Goal: Task Accomplishment & Management: Use online tool/utility

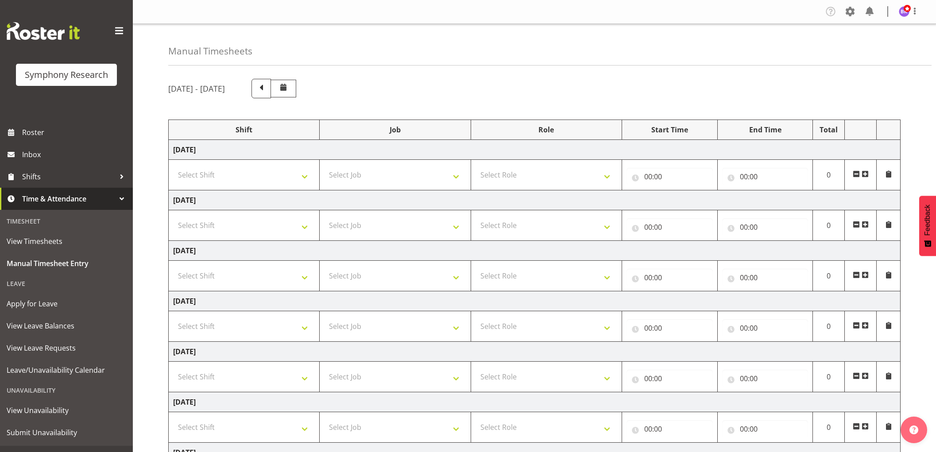
click at [299, 179] on select "Select Shift !!Weekend Residential (Roster IT Shift Label) *Business 9/10am ~ 4…" at bounding box center [244, 175] width 142 height 18
select select "1607"
click at [173, 166] on select "Select Shift !!Weekend Residential (Roster IT Shift Label) *Business 9/10am ~ 4…" at bounding box center [244, 175] width 142 height 18
click at [364, 174] on select "Select Job 550060 IF Admin 553492 World Poll Aus Wave 2 Main 2025 553493 World …" at bounding box center [395, 175] width 142 height 18
select select "743"
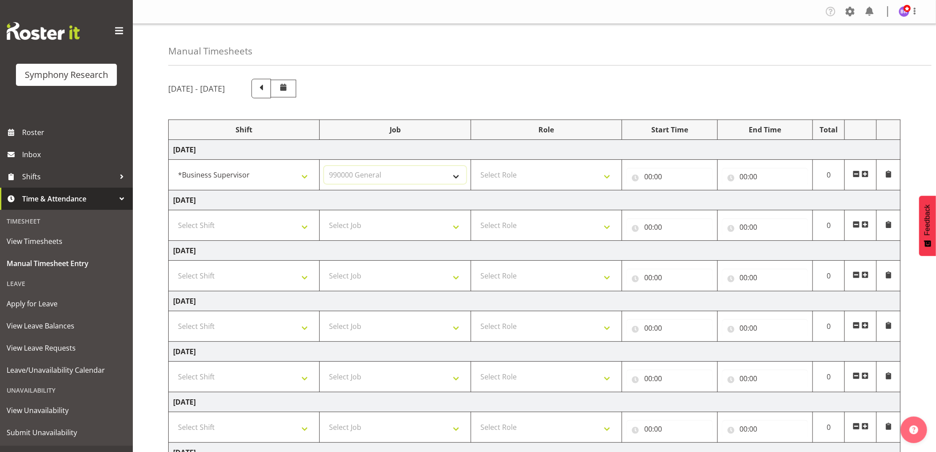
click at [324, 166] on select "Select Job 550060 IF Admin 553492 World Poll Aus Wave 2 Main 2025 553493 World …" at bounding box center [395, 175] width 142 height 18
click at [546, 175] on select "Select Role Supervisor Interviewing Briefing" at bounding box center [547, 175] width 142 height 18
select select "45"
click at [476, 166] on select "Select Role Supervisor Interviewing Briefing" at bounding box center [547, 175] width 142 height 18
click at [650, 173] on input "00:00" at bounding box center [670, 177] width 86 height 18
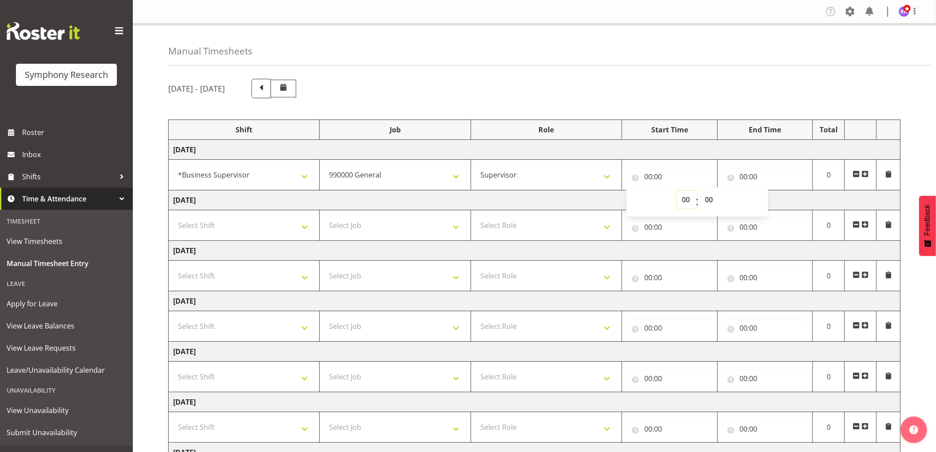
click at [685, 201] on select "00 01 02 03 04 05 06 07 08 09 10 11 12 13 14 15 16 17 18 19 20 21 22 23" at bounding box center [687, 200] width 20 height 18
select select "8"
click at [677, 191] on select "00 01 02 03 04 05 06 07 08 09 10 11 12 13 14 15 16 17 18 19 20 21 22 23" at bounding box center [687, 200] width 20 height 18
type input "08:00"
click at [742, 178] on input "00:00" at bounding box center [766, 177] width 86 height 18
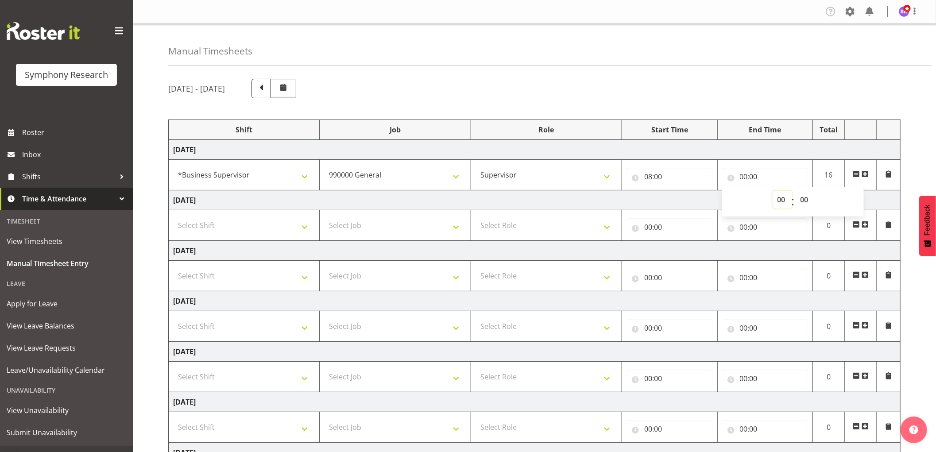
click at [782, 201] on select "00 01 02 03 04 05 06 07 08 09 10 11 12 13 14 15 16 17 18 19 20 21 22 23" at bounding box center [783, 200] width 20 height 18
select select "8"
click at [773, 191] on select "00 01 02 03 04 05 06 07 08 09 10 11 12 13 14 15 16 17 18 19 20 21 22 23" at bounding box center [783, 200] width 20 height 18
type input "08:00"
click at [804, 202] on select "00 01 02 03 04 05 06 07 08 09 10 11 12 13 14 15 16 17 18 19 20 21 22 23 24 25 2…" at bounding box center [806, 200] width 20 height 18
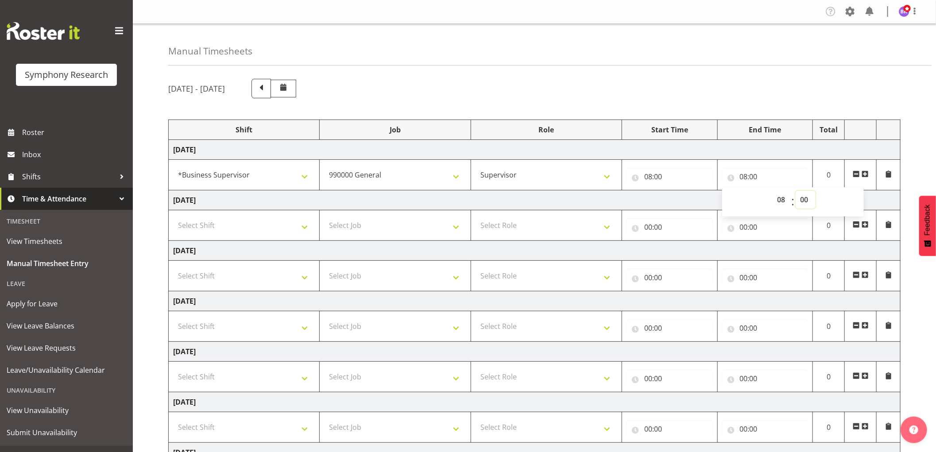
select select "45"
click at [796, 191] on select "00 01 02 03 04 05 06 07 08 09 10 11 12 13 14 15 16 17 18 19 20 21 22 23 24 25 2…" at bounding box center [806, 200] width 20 height 18
type input "08:45"
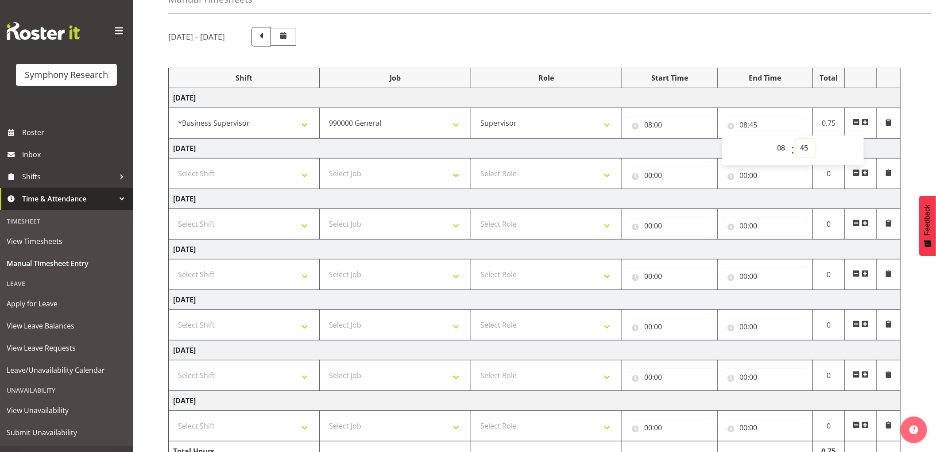
scroll to position [100, 0]
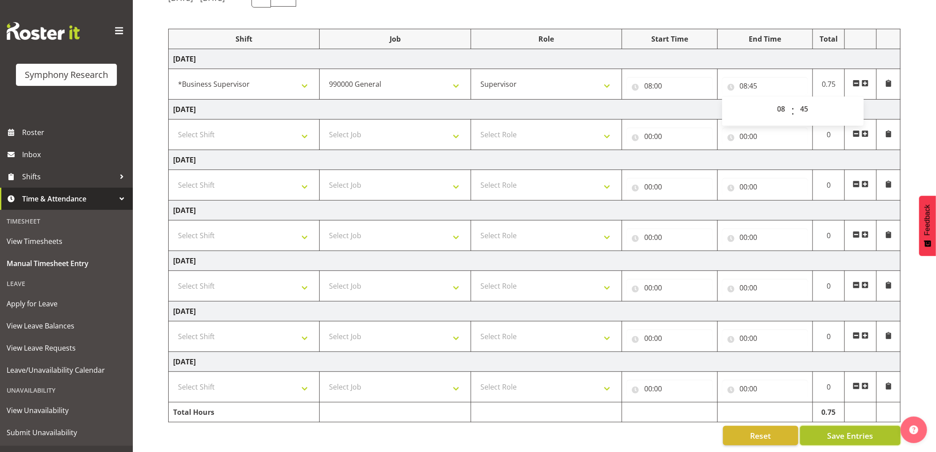
click at [851, 431] on span "Save Entries" at bounding box center [851, 436] width 46 height 12
